Goal: Entertainment & Leisure: Consume media (video, audio)

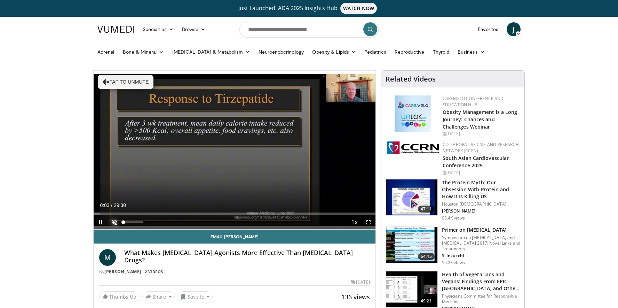
click at [115, 222] on span "Video Player" at bounding box center [115, 222] width 14 height 14
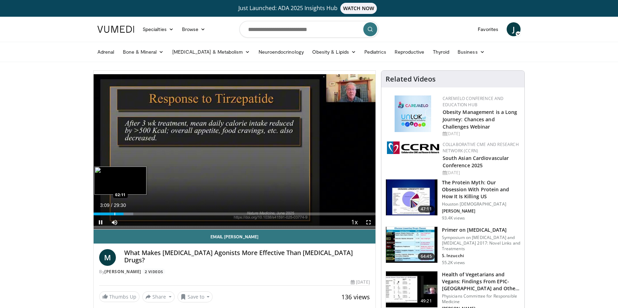
drag, startPoint x: 124, startPoint y: 215, endPoint x: 114, endPoint y: 213, distance: 10.0
click at [114, 215] on div "Current Time 3:09 / Duration 29:30 Pause Skip Backward Skip Forward Mute Loaded…" at bounding box center [235, 222] width 282 height 14
drag, startPoint x: 137, startPoint y: 214, endPoint x: 120, endPoint y: 212, distance: 16.8
click at [120, 212] on div "Progress Bar" at bounding box center [120, 213] width 1 height 3
